Goal: Information Seeking & Learning: Check status

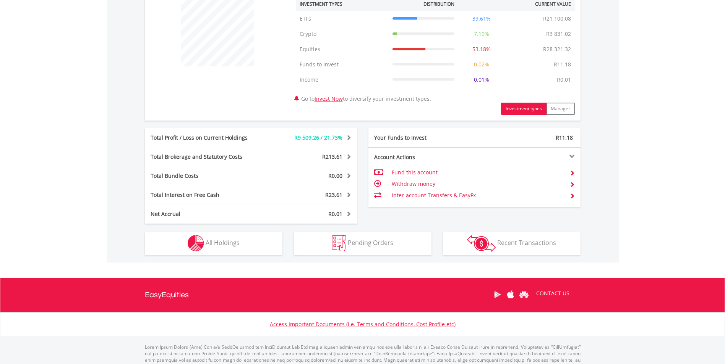
scroll to position [306, 0]
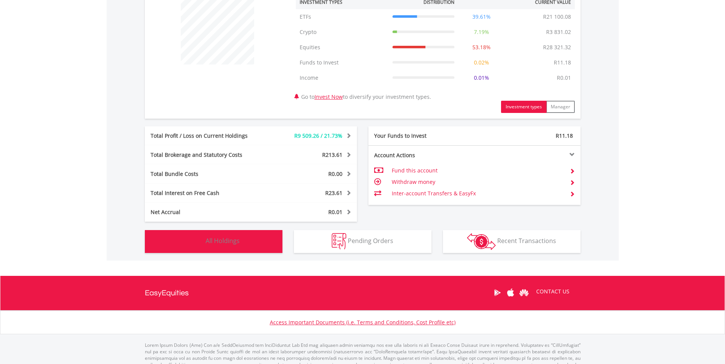
click at [220, 241] on span "All Holdings" at bounding box center [223, 241] width 34 height 8
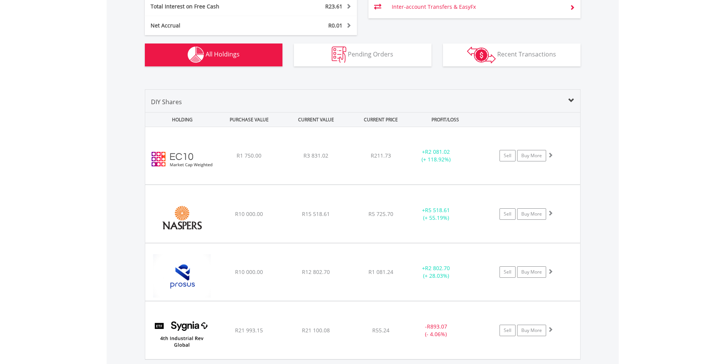
scroll to position [517, 0]
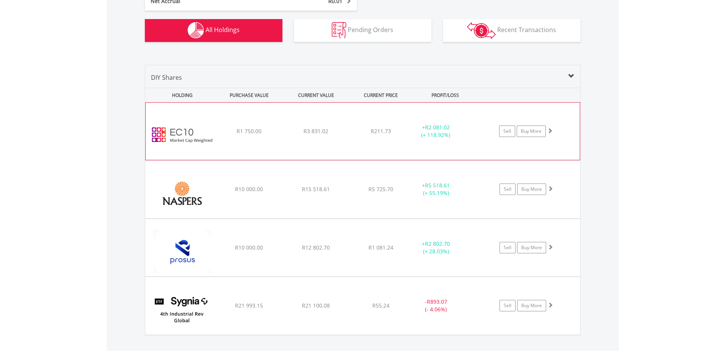
click at [311, 139] on div "﻿ EasyCrypto 10 R1 750.00 R3 831.02 R211.73 + R2 081.02 (+ 118.92%) Sell Buy Mo…" at bounding box center [363, 131] width 434 height 57
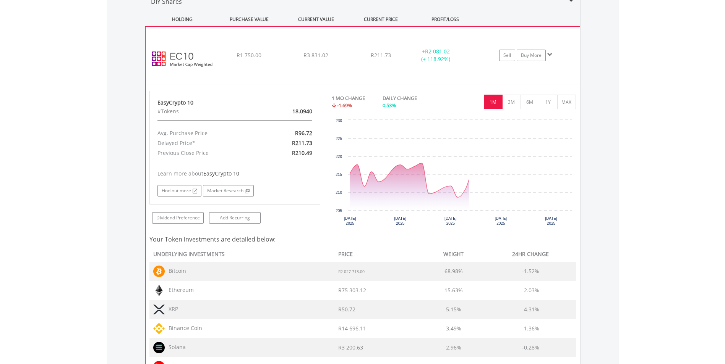
scroll to position [593, 0]
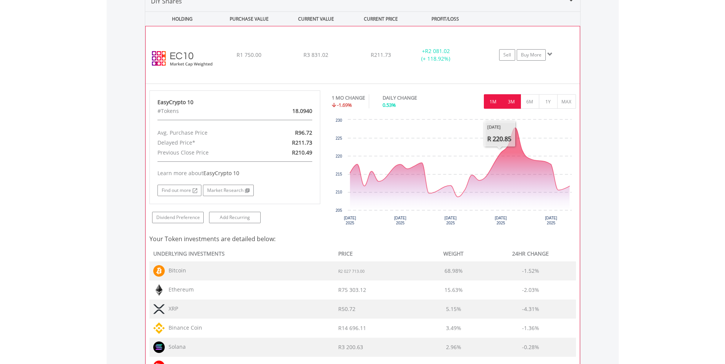
click at [508, 100] on button "3M" at bounding box center [511, 101] width 19 height 15
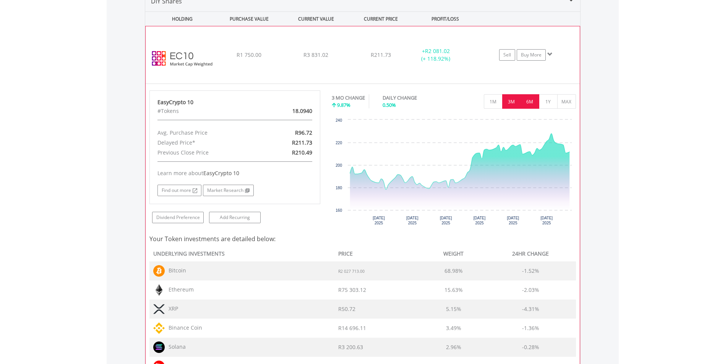
click at [531, 101] on button "6M" at bounding box center [529, 101] width 19 height 15
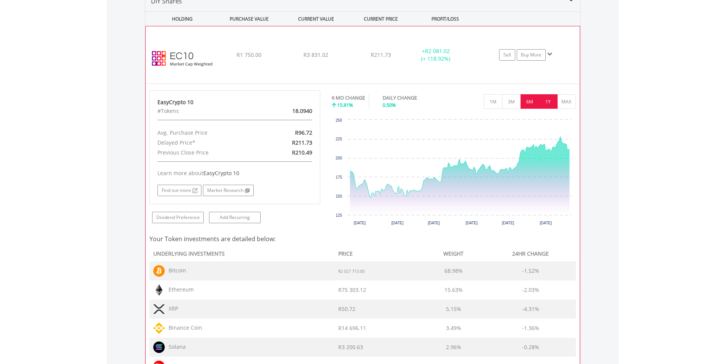
click at [542, 101] on button "1Y" at bounding box center [548, 101] width 19 height 15
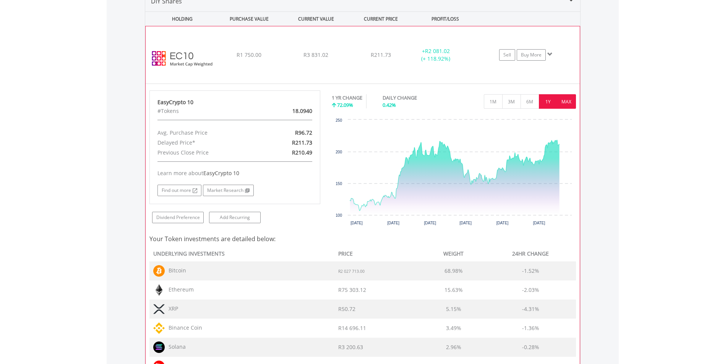
click at [562, 101] on button "MAX" at bounding box center [566, 101] width 19 height 15
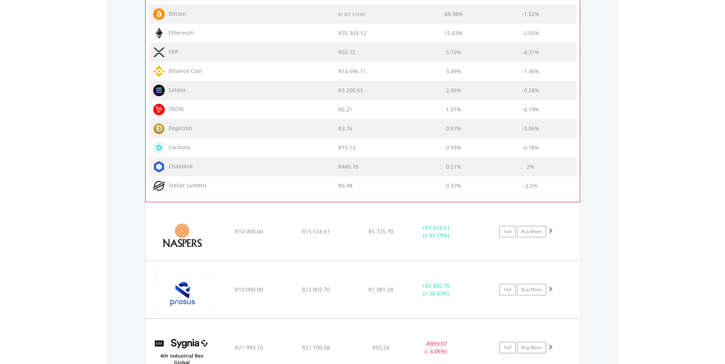
scroll to position [937, 0]
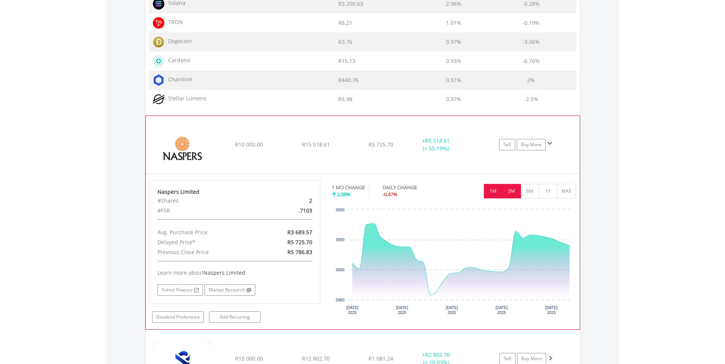
click at [505, 191] on button "3M" at bounding box center [511, 191] width 19 height 15
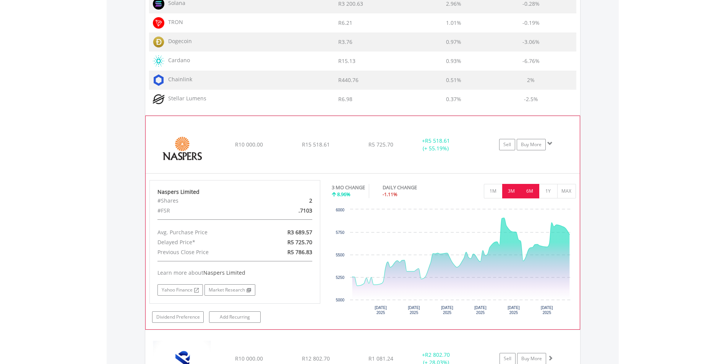
click at [526, 191] on button "6M" at bounding box center [529, 191] width 19 height 15
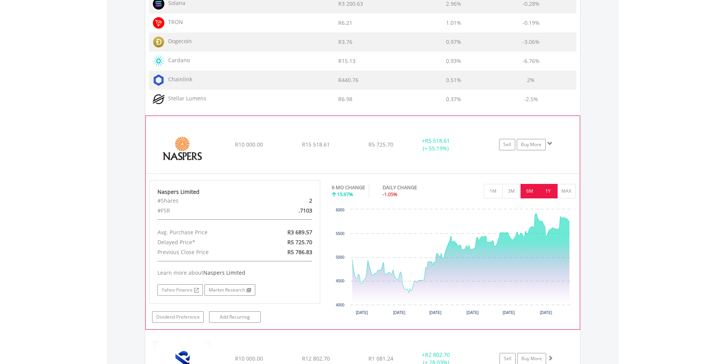
click at [541, 191] on button "1Y" at bounding box center [548, 191] width 19 height 15
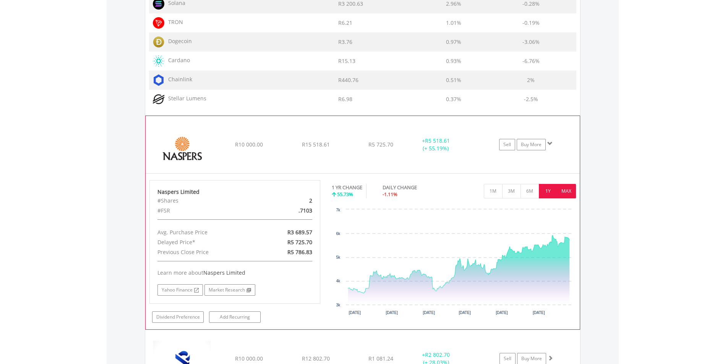
click at [569, 189] on button "MAX" at bounding box center [566, 191] width 19 height 15
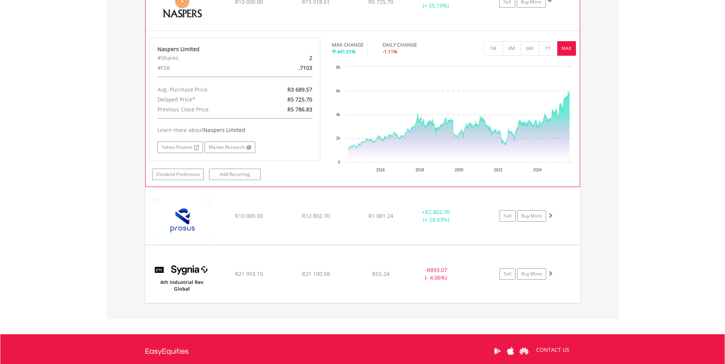
scroll to position [1128, 0]
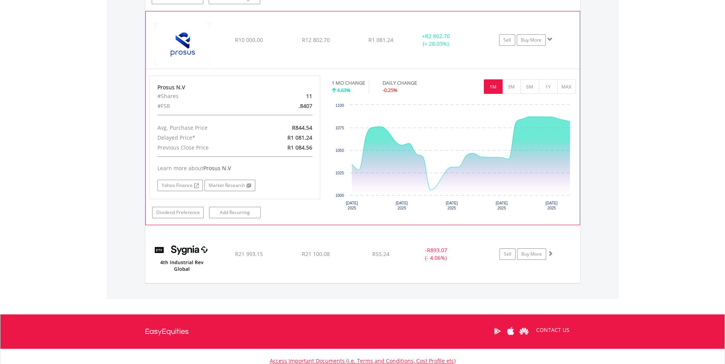
scroll to position [1243, 0]
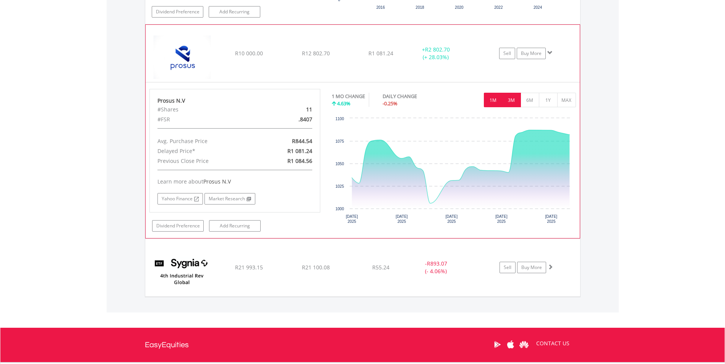
click at [519, 102] on button "3M" at bounding box center [511, 100] width 19 height 15
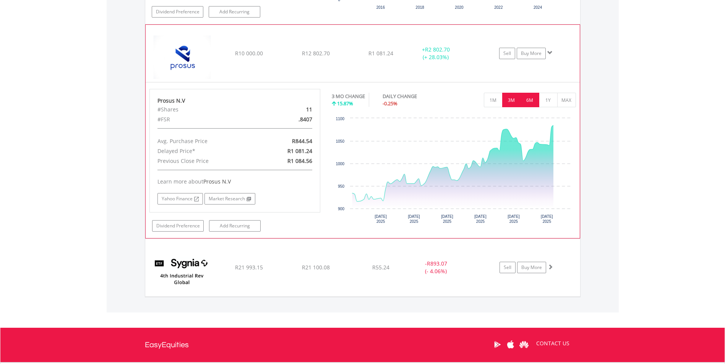
click at [521, 102] on button "6M" at bounding box center [529, 100] width 19 height 15
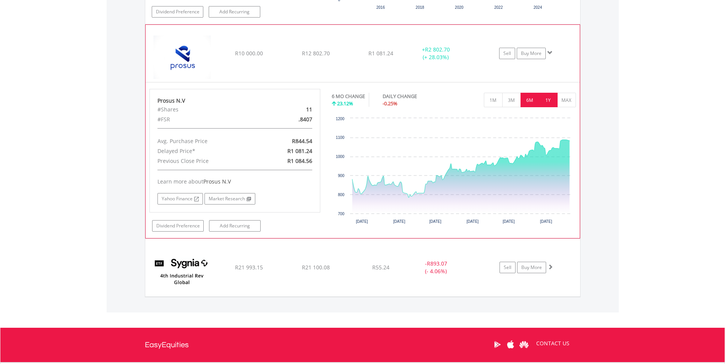
click at [544, 102] on button "1Y" at bounding box center [548, 100] width 19 height 15
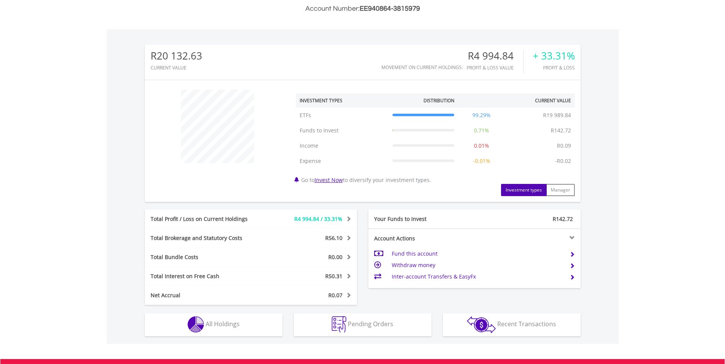
scroll to position [229, 0]
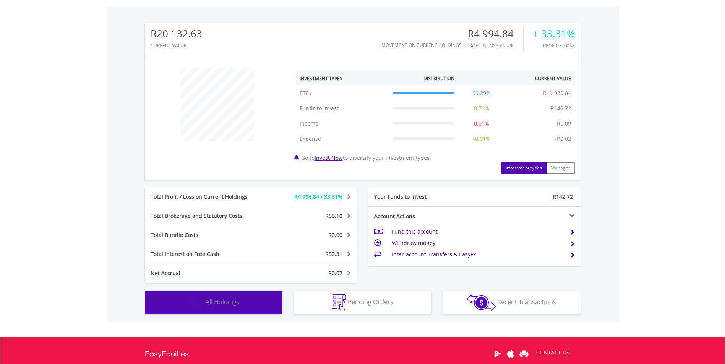
click at [231, 303] on span "All Holdings" at bounding box center [223, 302] width 34 height 8
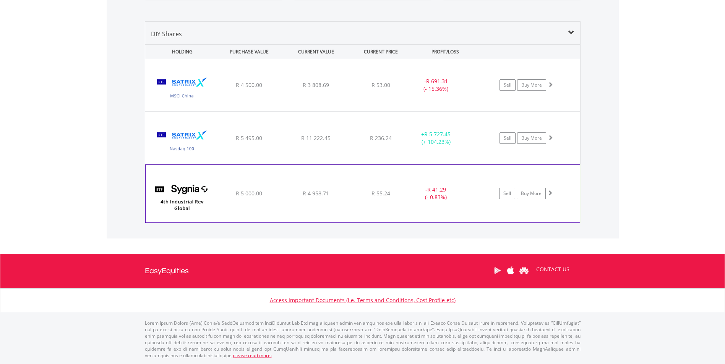
scroll to position [545, 0]
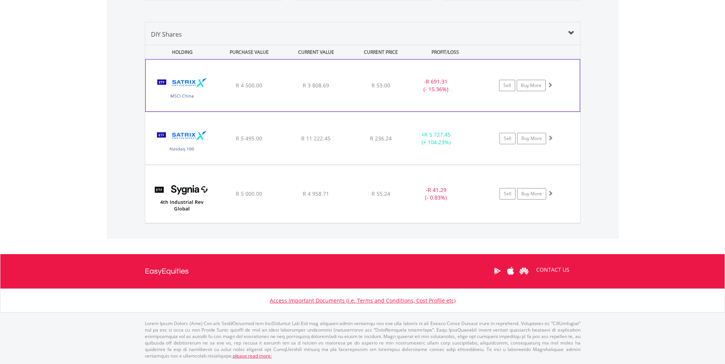
click at [264, 98] on div "﻿ Satrix MSCI China ETF R 4 500.00 R 3 808.69 R 53.00 - R 691.31 (- 15.36%) Sel…" at bounding box center [363, 86] width 434 height 52
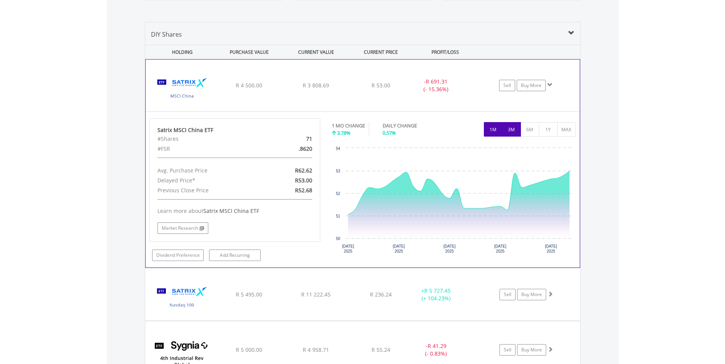
click at [512, 131] on button "3M" at bounding box center [511, 129] width 19 height 15
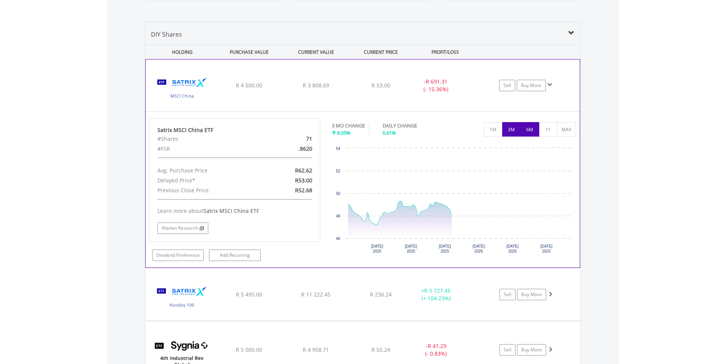
click at [525, 131] on button "6M" at bounding box center [529, 129] width 19 height 15
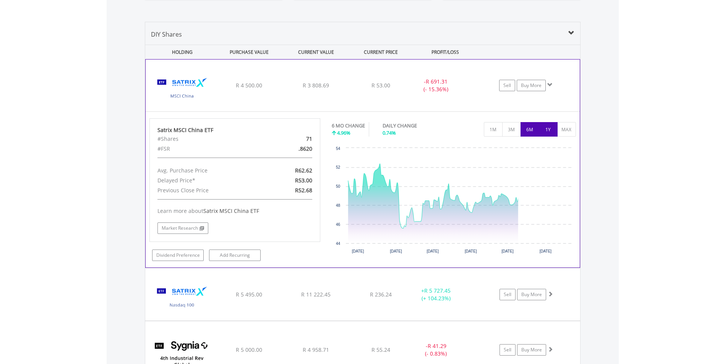
click at [543, 132] on button "1Y" at bounding box center [548, 129] width 19 height 15
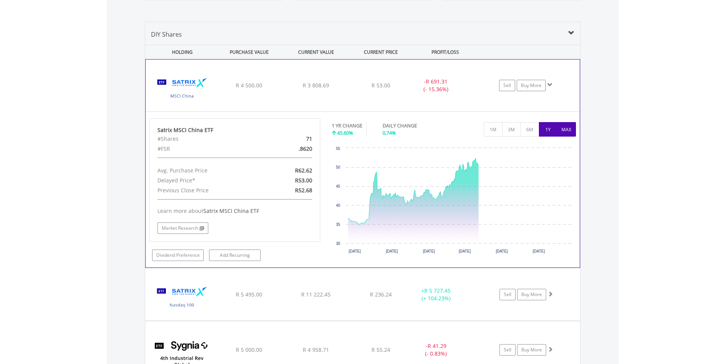
click at [566, 134] on button "MAX" at bounding box center [566, 129] width 19 height 15
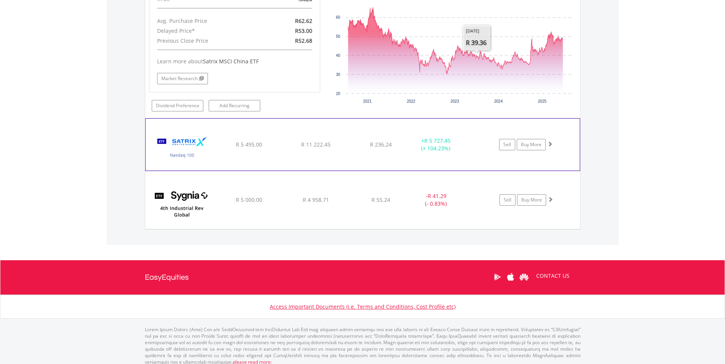
scroll to position [698, 0]
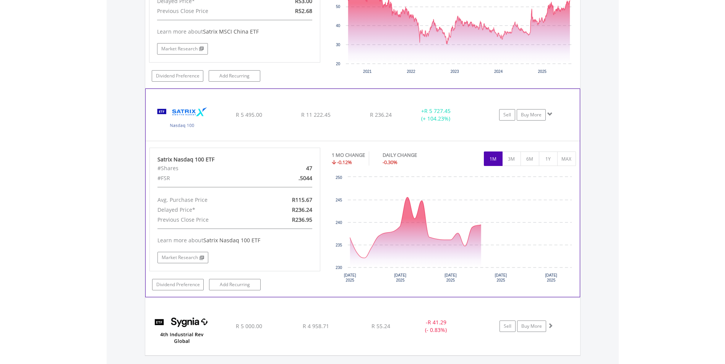
scroll to position [812, 0]
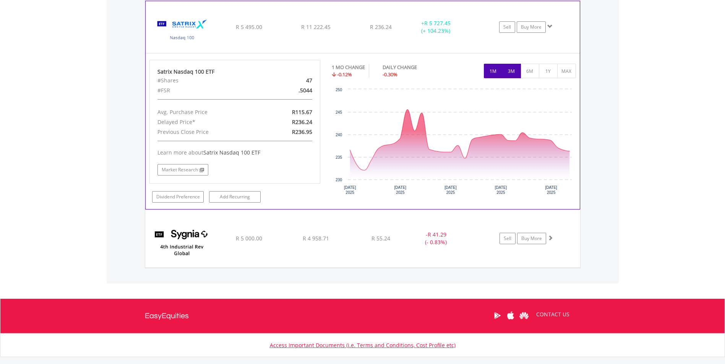
click at [518, 74] on button "3M" at bounding box center [511, 71] width 19 height 15
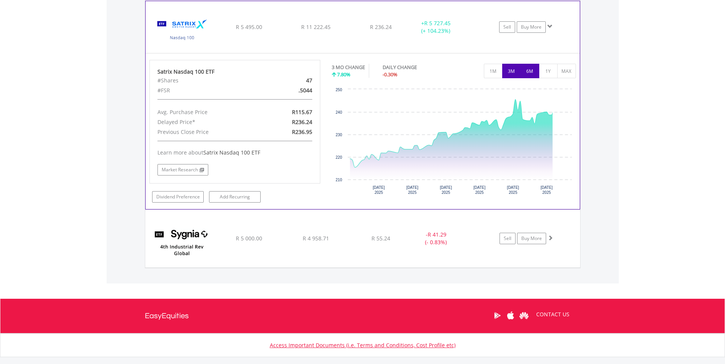
click at [527, 73] on button "6M" at bounding box center [529, 71] width 19 height 15
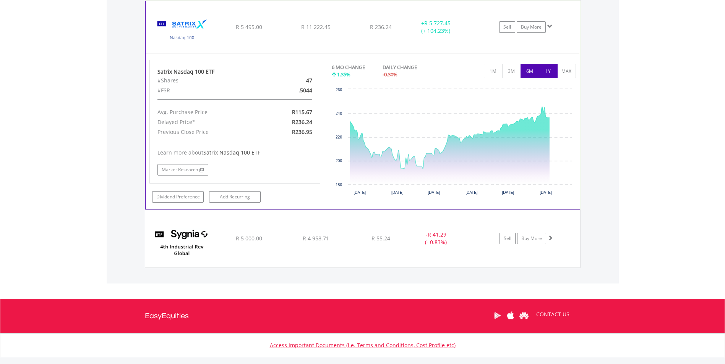
click at [541, 73] on button "1Y" at bounding box center [548, 71] width 19 height 15
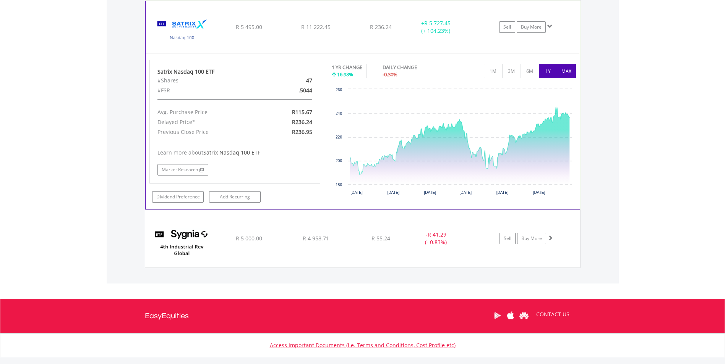
click at [562, 73] on button "MAX" at bounding box center [566, 71] width 19 height 15
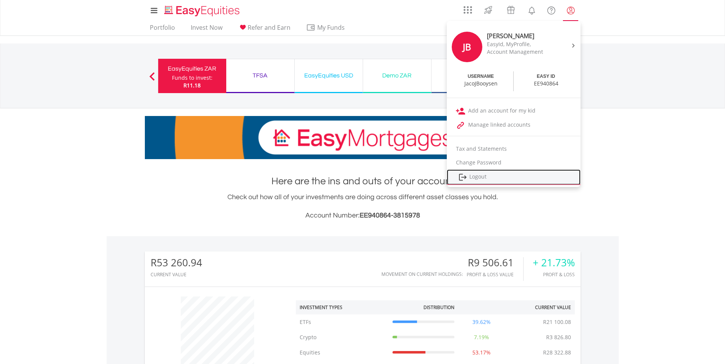
click at [500, 173] on link "Logout" at bounding box center [514, 178] width 134 height 16
